Goal: Information Seeking & Learning: Learn about a topic

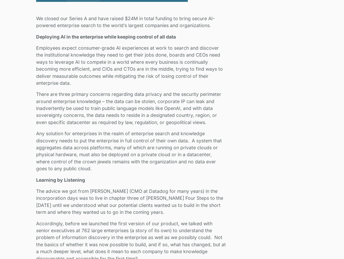
scroll to position [315, 0]
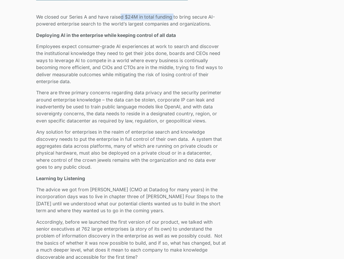
drag, startPoint x: 174, startPoint y: 16, endPoint x: 120, endPoint y: 19, distance: 54.0
click at [120, 19] on p "We closed our Series A and have raised $24M in total funding to bring secure AI…" at bounding box center [131, 21] width 190 height 14
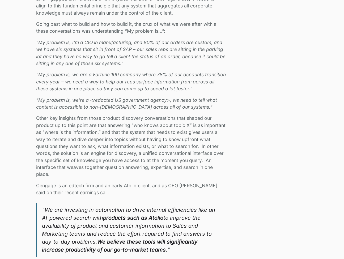
scroll to position [617, 0]
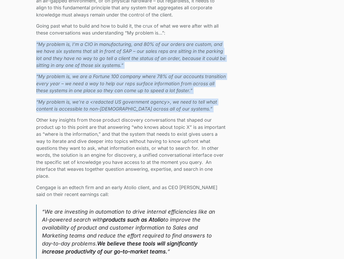
drag, startPoint x: 36, startPoint y: 39, endPoint x: 194, endPoint y: 107, distance: 172.4
click at [194, 107] on div "We closed our Series A and have raised $24M in total funding to bring secure AI…" at bounding box center [131, 189] width 190 height 957
copy div "“My problem is, I’m a CIO in manufacturing, and 80% of our orders are custom, a…"
click at [193, 99] on em "“My problem is, we’re a <redacted US government agency>, we need to tell what c…" at bounding box center [126, 105] width 181 height 12
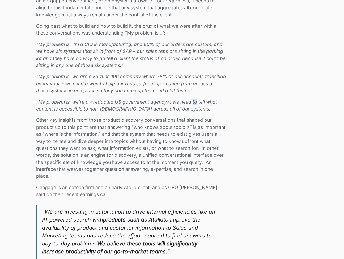
click at [193, 99] on em "“My problem is, we’re a <redacted US government agency>, we need to tell what c…" at bounding box center [126, 105] width 181 height 12
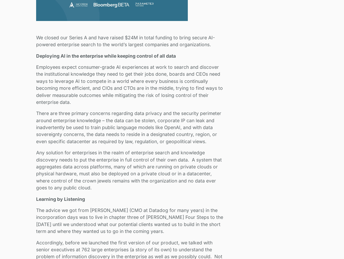
scroll to position [295, 0]
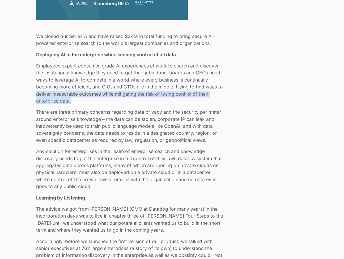
drag, startPoint x: 36, startPoint y: 94, endPoint x: 73, endPoint y: 101, distance: 38.2
click at [73, 101] on p "Employees expect consumer-grade AI experiences at work to search and discover t…" at bounding box center [131, 83] width 190 height 42
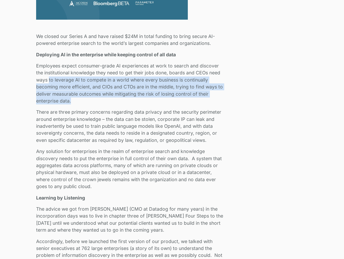
drag, startPoint x: 49, startPoint y: 79, endPoint x: 77, endPoint y: 98, distance: 34.2
click at [77, 98] on p "Employees expect consumer-grade AI experiences at work to search and discover t…" at bounding box center [131, 83] width 190 height 42
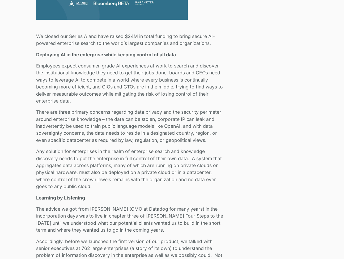
click at [103, 92] on p "Employees expect consumer-grade AI experiences at work to search and discover t…" at bounding box center [131, 83] width 190 height 42
click at [114, 92] on p "Employees expect consumer-grade AI experiences at work to search and discover t…" at bounding box center [131, 83] width 190 height 42
drag, startPoint x: 114, startPoint y: 92, endPoint x: 116, endPoint y: 97, distance: 5.3
click at [116, 97] on p "Employees expect consumer-grade AI experiences at work to search and discover t…" at bounding box center [131, 83] width 190 height 42
copy p "mitigating the risk of losing control of their enterprise data."
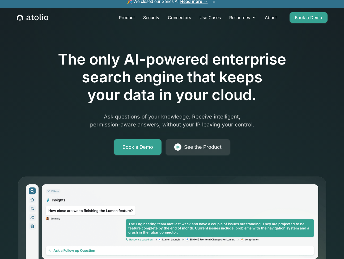
scroll to position [3, 0]
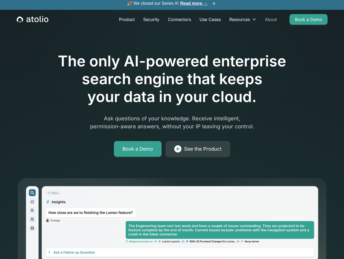
click at [270, 20] on link "About" at bounding box center [271, 19] width 20 height 11
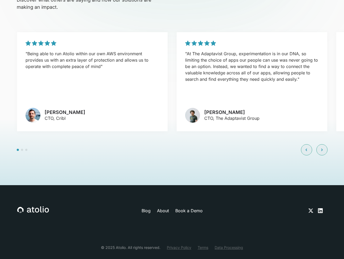
scroll to position [1283, 0]
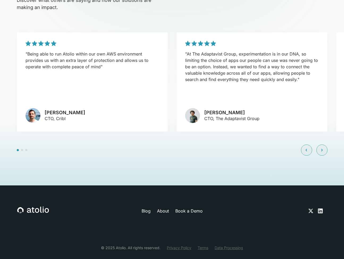
click at [165, 208] on link "About" at bounding box center [163, 211] width 12 height 6
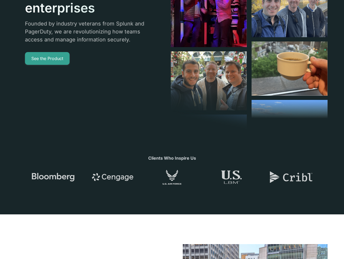
scroll to position [121, 0]
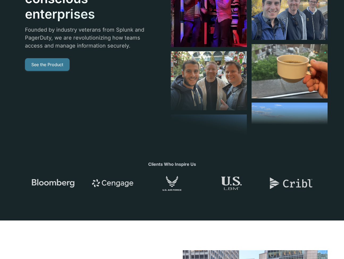
click at [51, 65] on link "See the Product" at bounding box center [47, 64] width 45 height 13
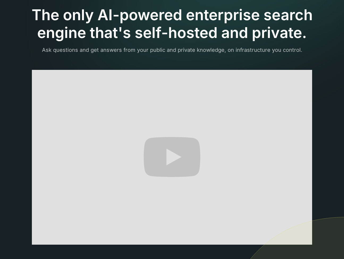
scroll to position [36, 0]
